Goal: Answer question/provide support: Share knowledge or assist other users

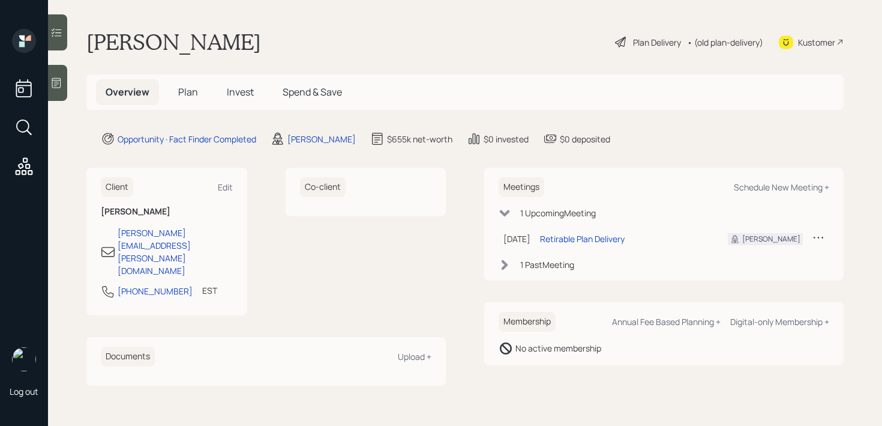
click at [67, 80] on div at bounding box center [57, 83] width 19 height 36
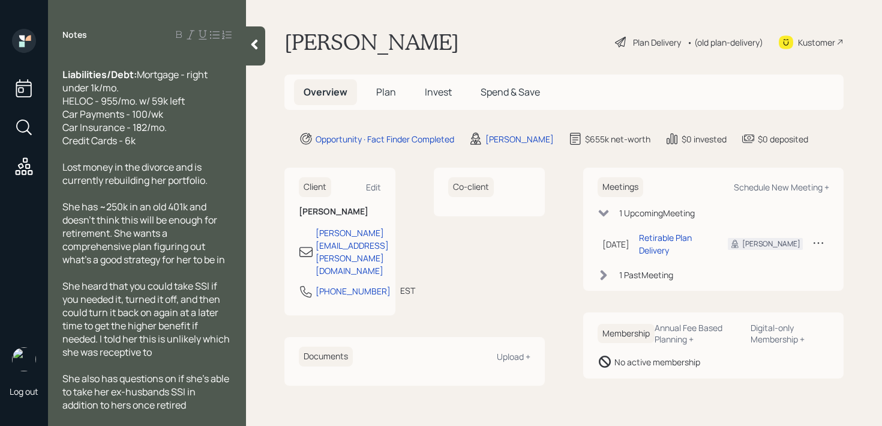
scroll to position [145, 0]
click at [156, 303] on span "She heard that you could take SSI if you needed it, turned it off, and then cou…" at bounding box center [146, 318] width 169 height 79
click at [211, 150] on div at bounding box center [146, 153] width 169 height 13
click at [252, 55] on div at bounding box center [255, 45] width 19 height 39
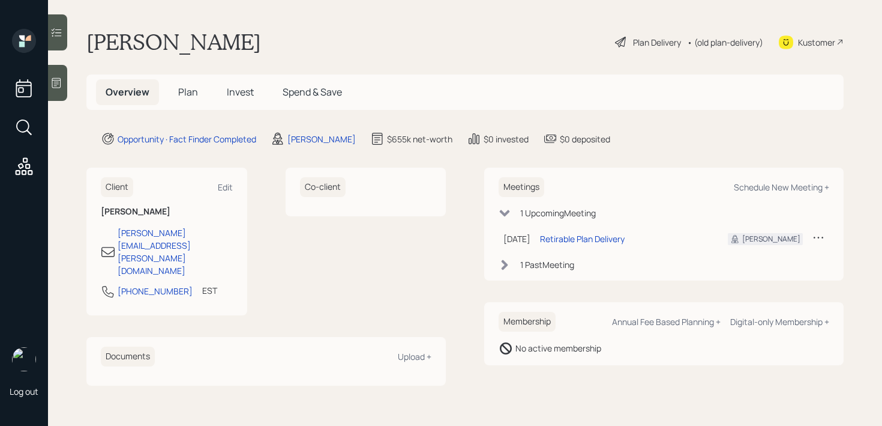
click at [393, 54] on div "[PERSON_NAME] Plan Delivery • (old plan-delivery) Kustomer" at bounding box center [465, 42] width 758 height 26
